Goal: Task Accomplishment & Management: Use online tool/utility

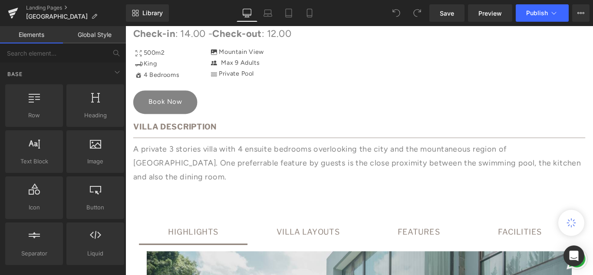
scroll to position [521, 0]
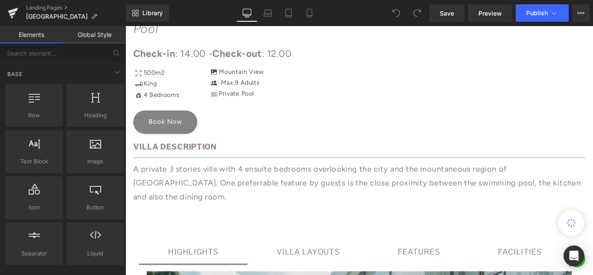
drag, startPoint x: 167, startPoint y: 127, endPoint x: 174, endPoint y: 134, distance: 9.5
click at [167, 127] on link "Book Now" at bounding box center [170, 134] width 72 height 26
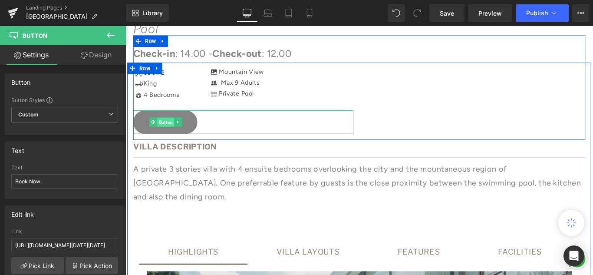
click at [164, 137] on span "Button" at bounding box center [170, 134] width 19 height 10
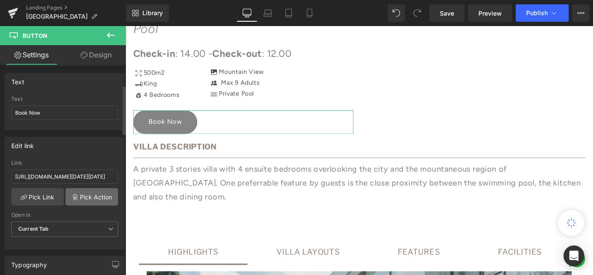
scroll to position [87, 0]
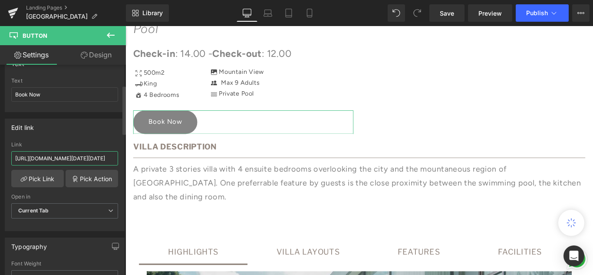
click at [61, 157] on input "[URL][DOMAIN_NAME][DATE][DATE]" at bounding box center [64, 158] width 107 height 14
click at [109, 159] on input "[URL][DOMAIN_NAME][DATE][DATE]" at bounding box center [64, 158] width 107 height 14
click at [176, 136] on div "Book Now Button" at bounding box center [257, 134] width 247 height 26
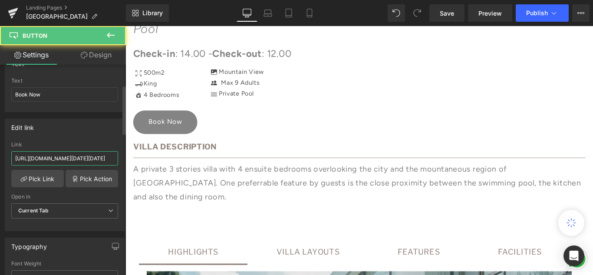
click at [62, 159] on input "[URL][DOMAIN_NAME][DATE][DATE]" at bounding box center [64, 158] width 107 height 14
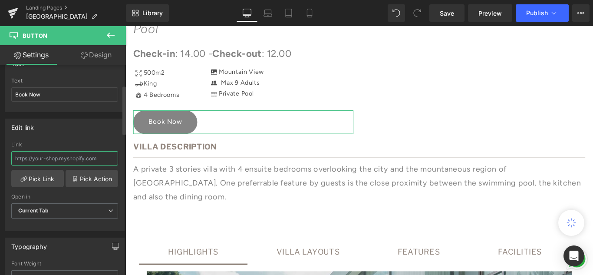
paste input "[URL][DOMAIN_NAME]"
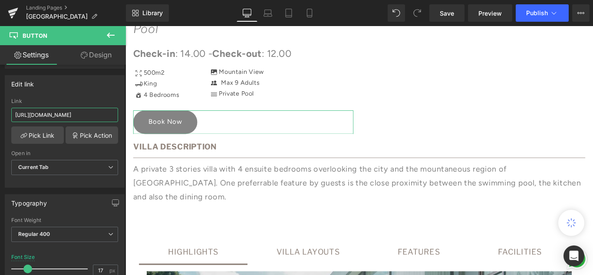
scroll to position [43, 0]
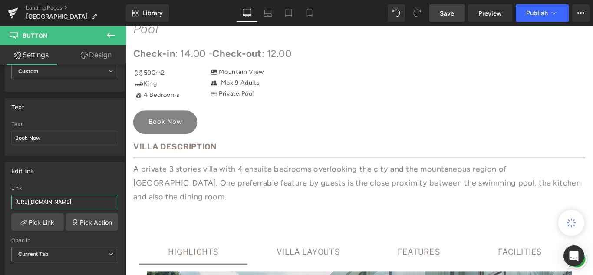
type input "[URL][DOMAIN_NAME]"
click at [447, 12] on span "Save" at bounding box center [447, 13] width 14 height 9
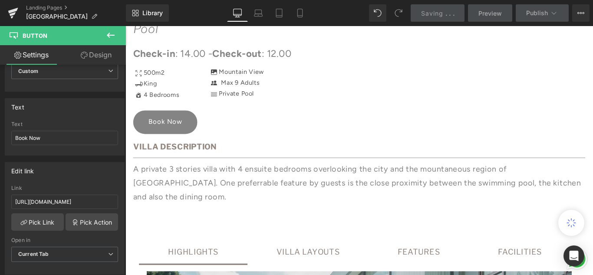
scroll to position [0, 0]
